Goal: Check status: Check status

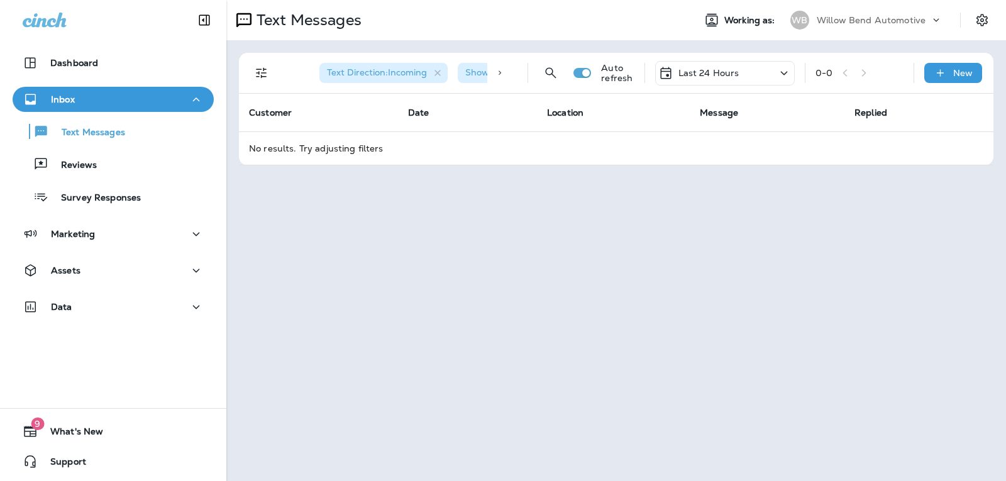
click at [749, 78] on div "Last 24 Hours" at bounding box center [725, 73] width 140 height 25
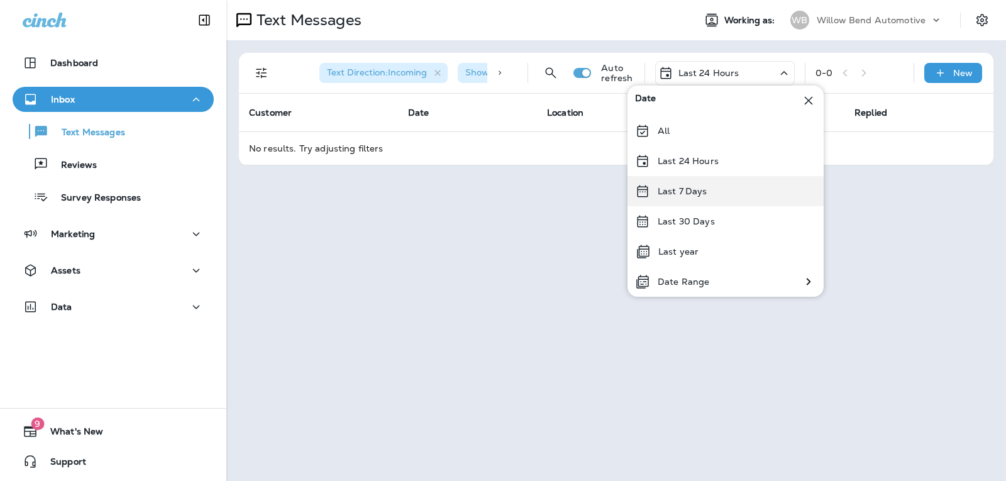
click at [720, 183] on div "Last 7 Days" at bounding box center [725, 191] width 196 height 30
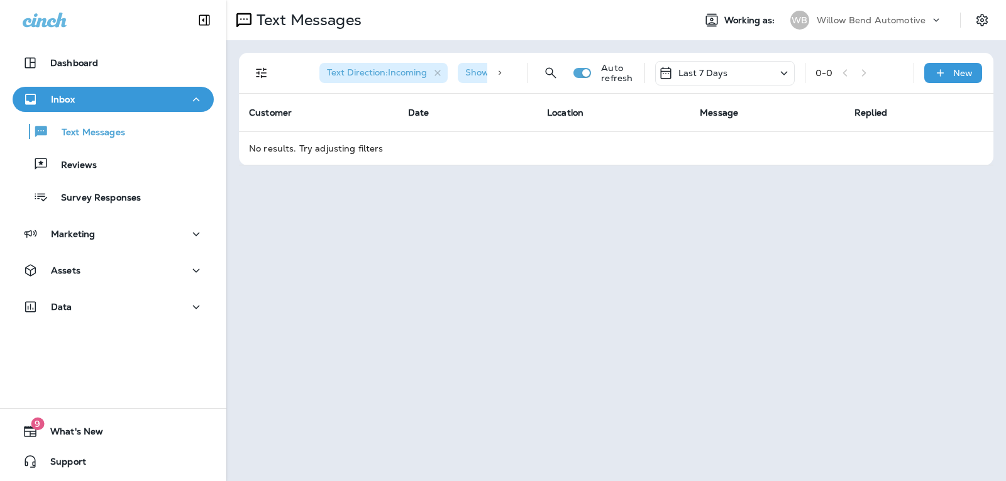
click at [705, 76] on p "Last 7 Days" at bounding box center [703, 73] width 50 height 10
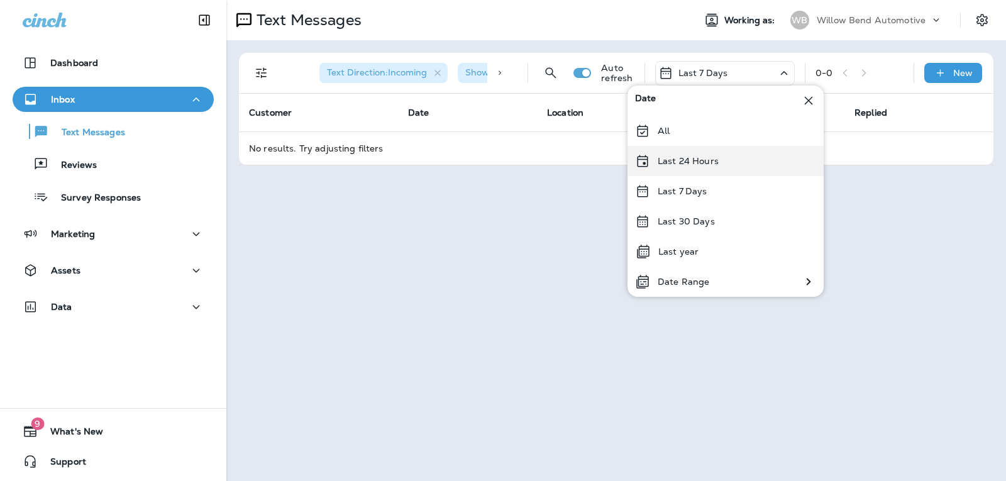
click at [708, 167] on div "Last 24 Hours" at bounding box center [725, 161] width 196 height 30
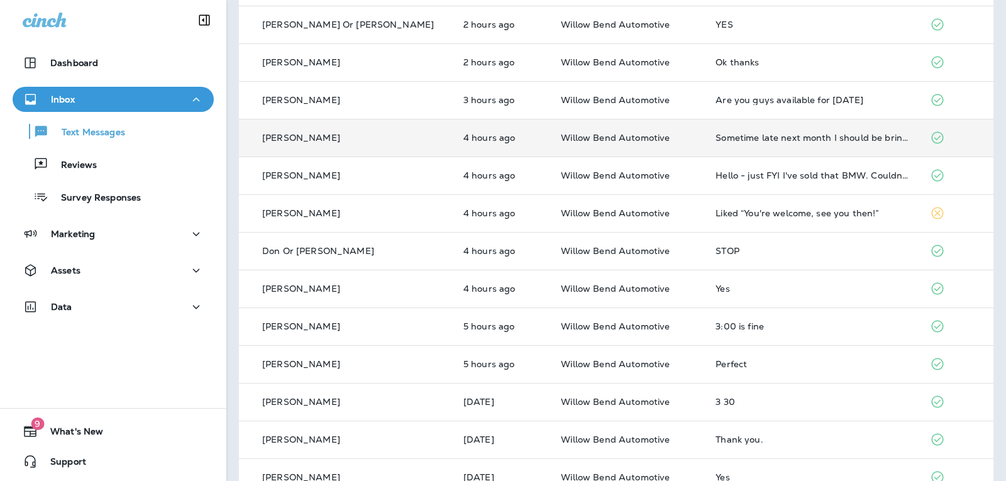
scroll to position [189, 0]
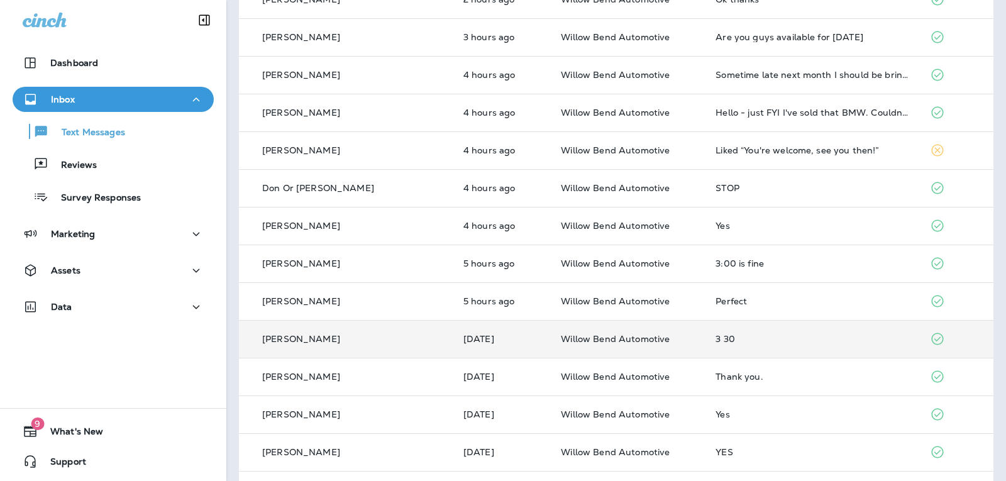
click at [738, 331] on td "3 30" at bounding box center [812, 339] width 214 height 38
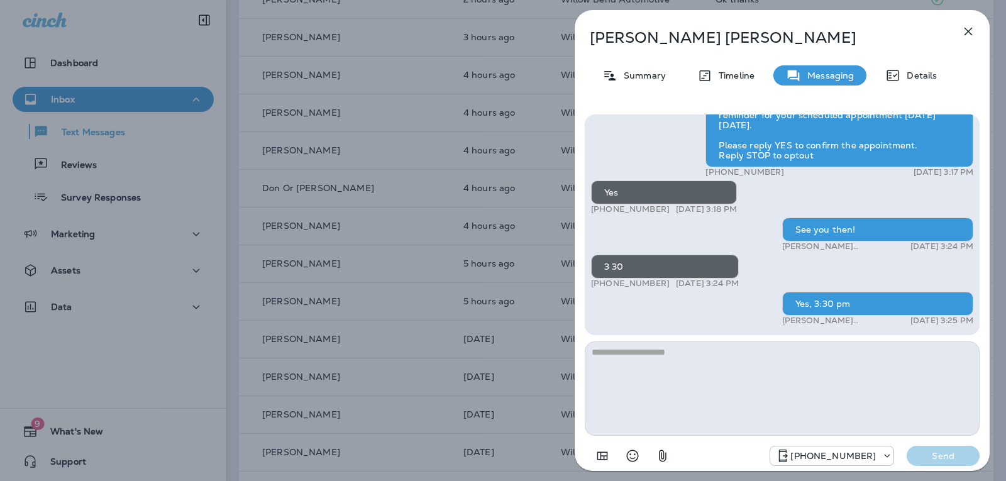
click at [679, 360] on textarea at bounding box center [782, 388] width 395 height 94
type textarea "*"
click at [969, 30] on icon "button" at bounding box center [968, 32] width 8 height 8
